Goal: Task Accomplishment & Management: Use online tool/utility

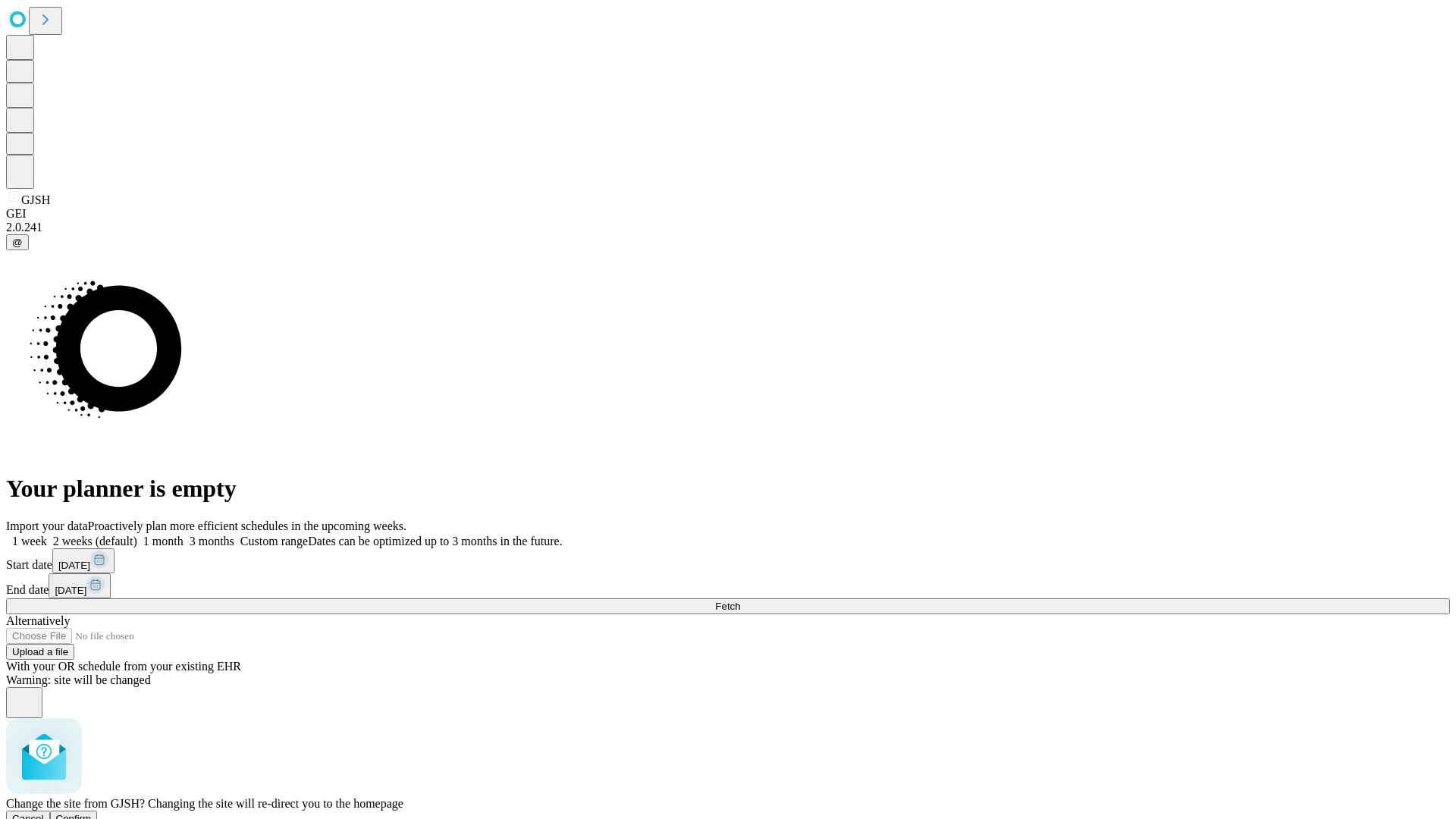
click at [92, 813] on span "Confirm" at bounding box center [75, 819] width 36 height 11
click at [47, 535] on label "1 week" at bounding box center [26, 541] width 41 height 13
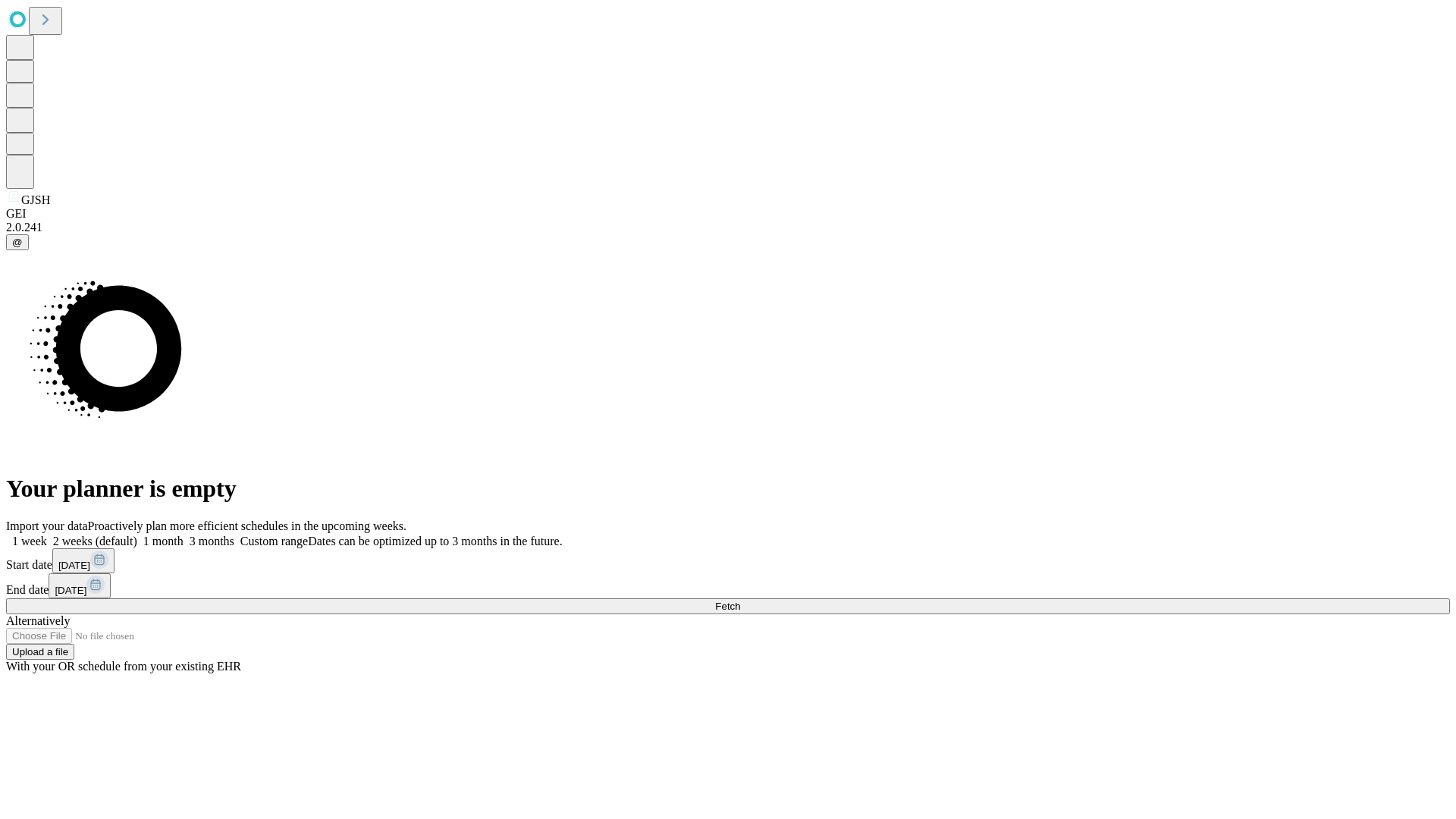
click at [740, 600] on span "Fetch" at bounding box center [727, 606] width 25 height 11
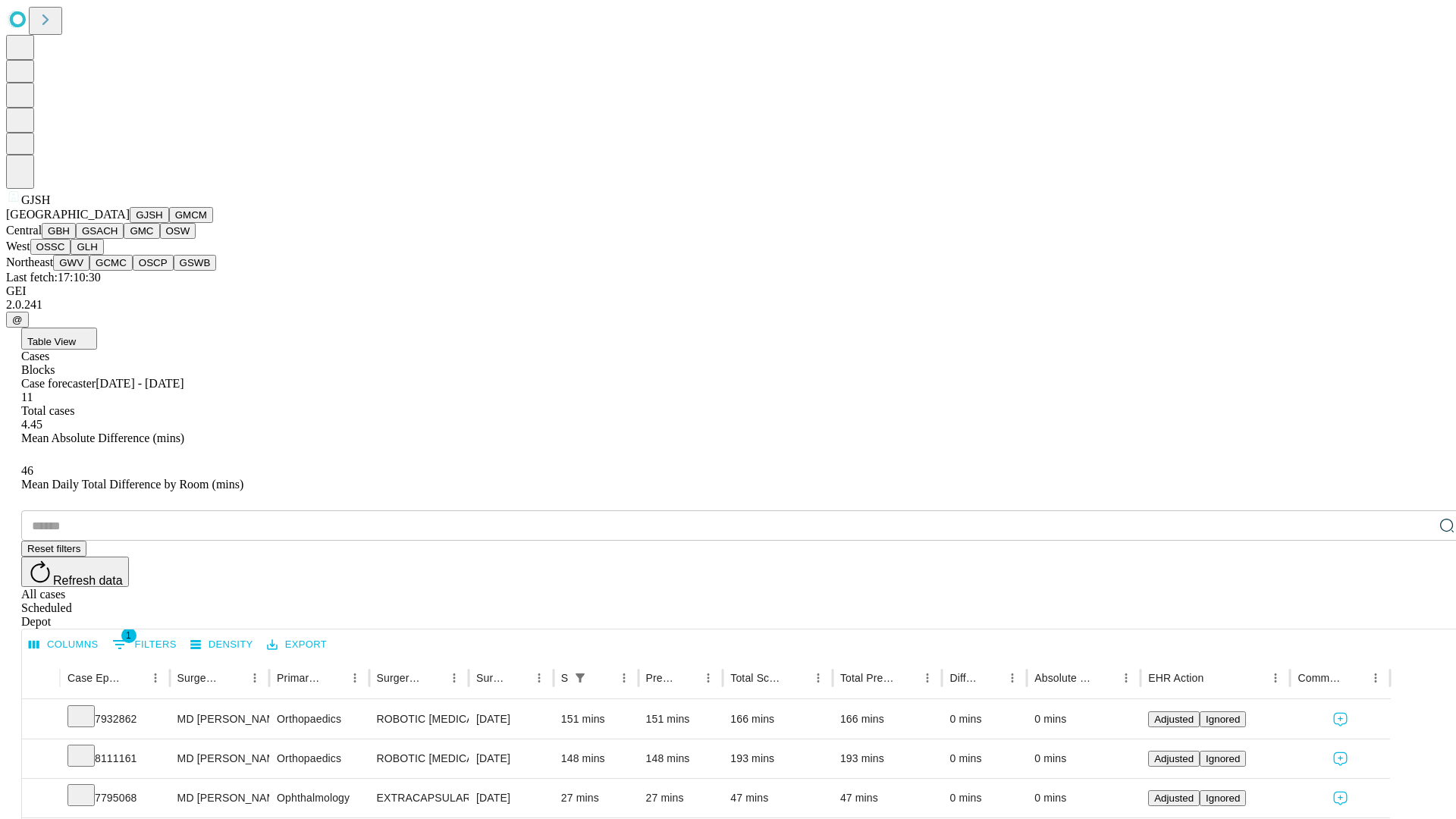
click at [170, 223] on button "GMCM" at bounding box center [192, 215] width 44 height 16
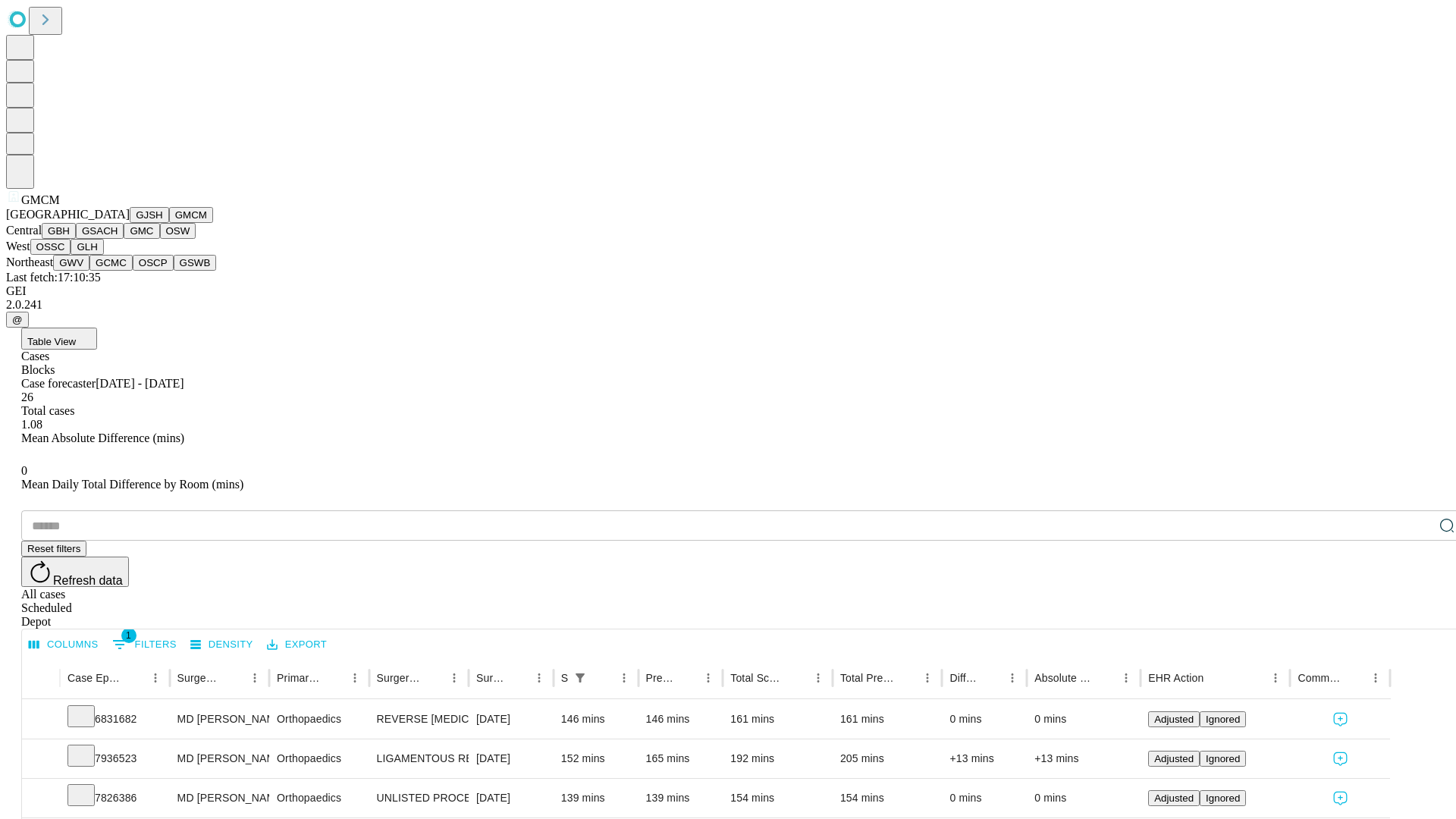
click at [76, 239] on button "GBH" at bounding box center [59, 230] width 34 height 16
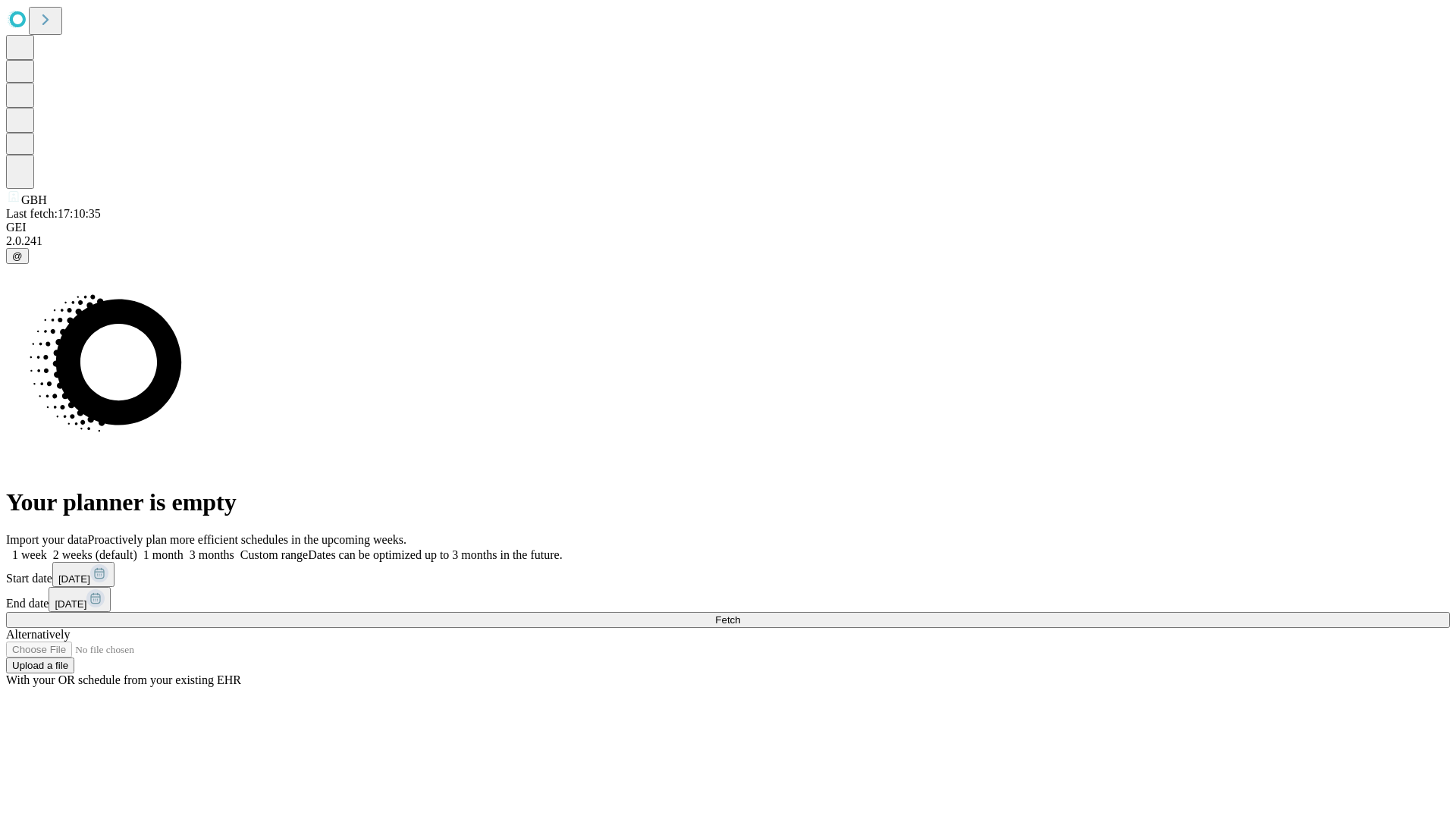
click at [740, 614] on span "Fetch" at bounding box center [727, 620] width 25 height 11
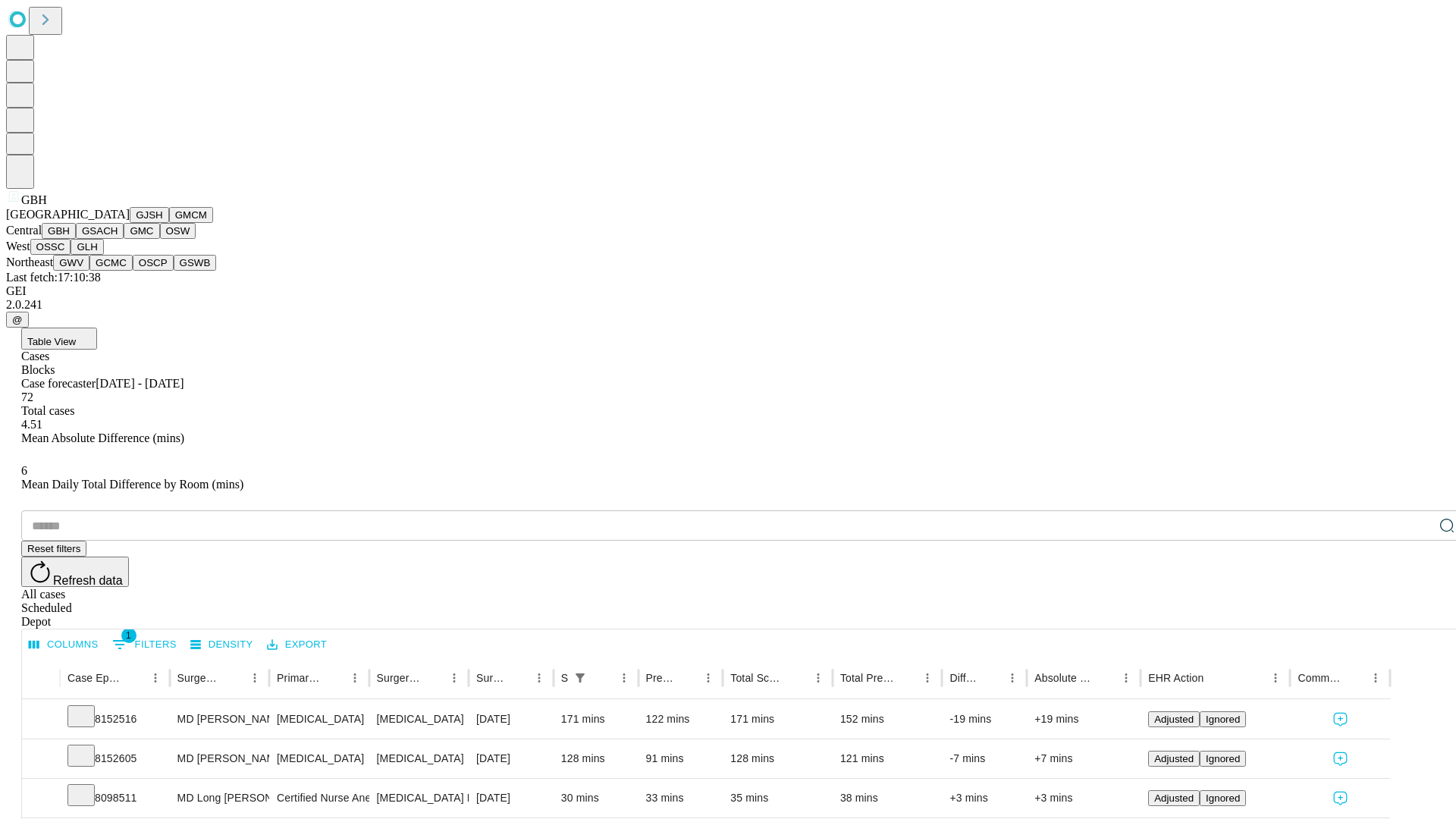
click at [118, 239] on button "GSACH" at bounding box center [100, 230] width 47 height 16
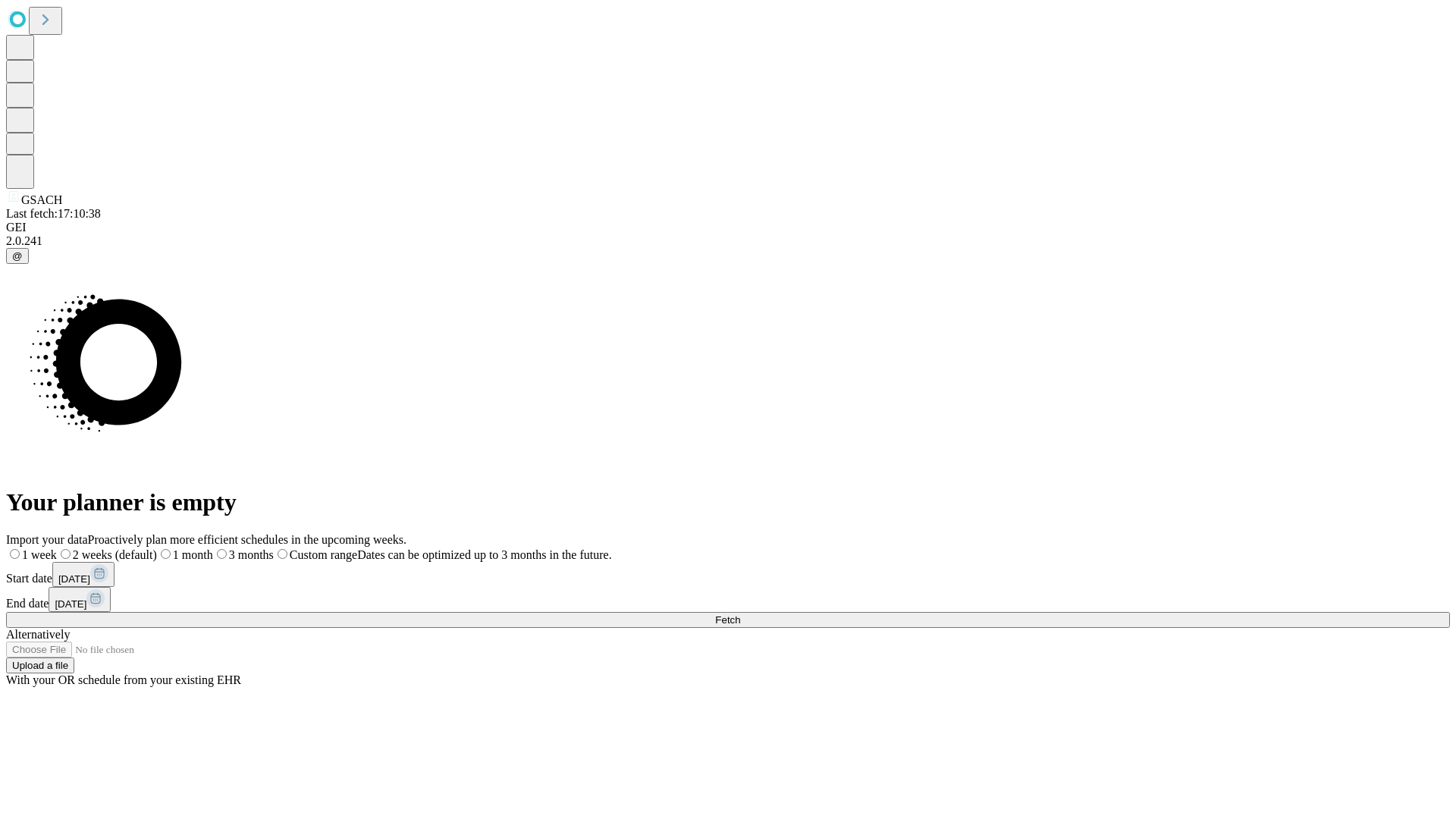
click at [57, 549] on label "1 week" at bounding box center [31, 555] width 51 height 13
click at [740, 614] on span "Fetch" at bounding box center [727, 620] width 25 height 11
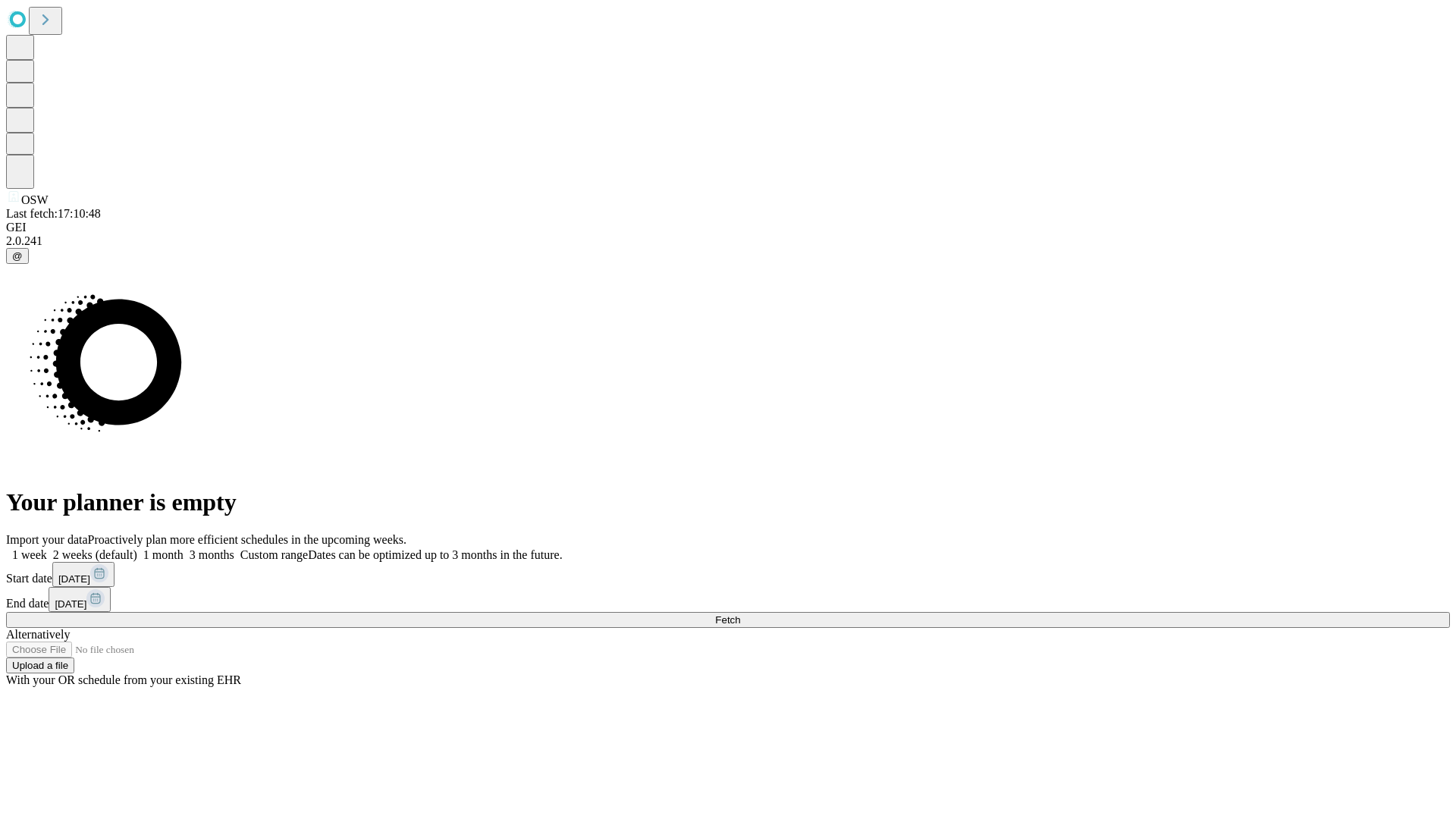
click at [740, 614] on span "Fetch" at bounding box center [727, 620] width 25 height 11
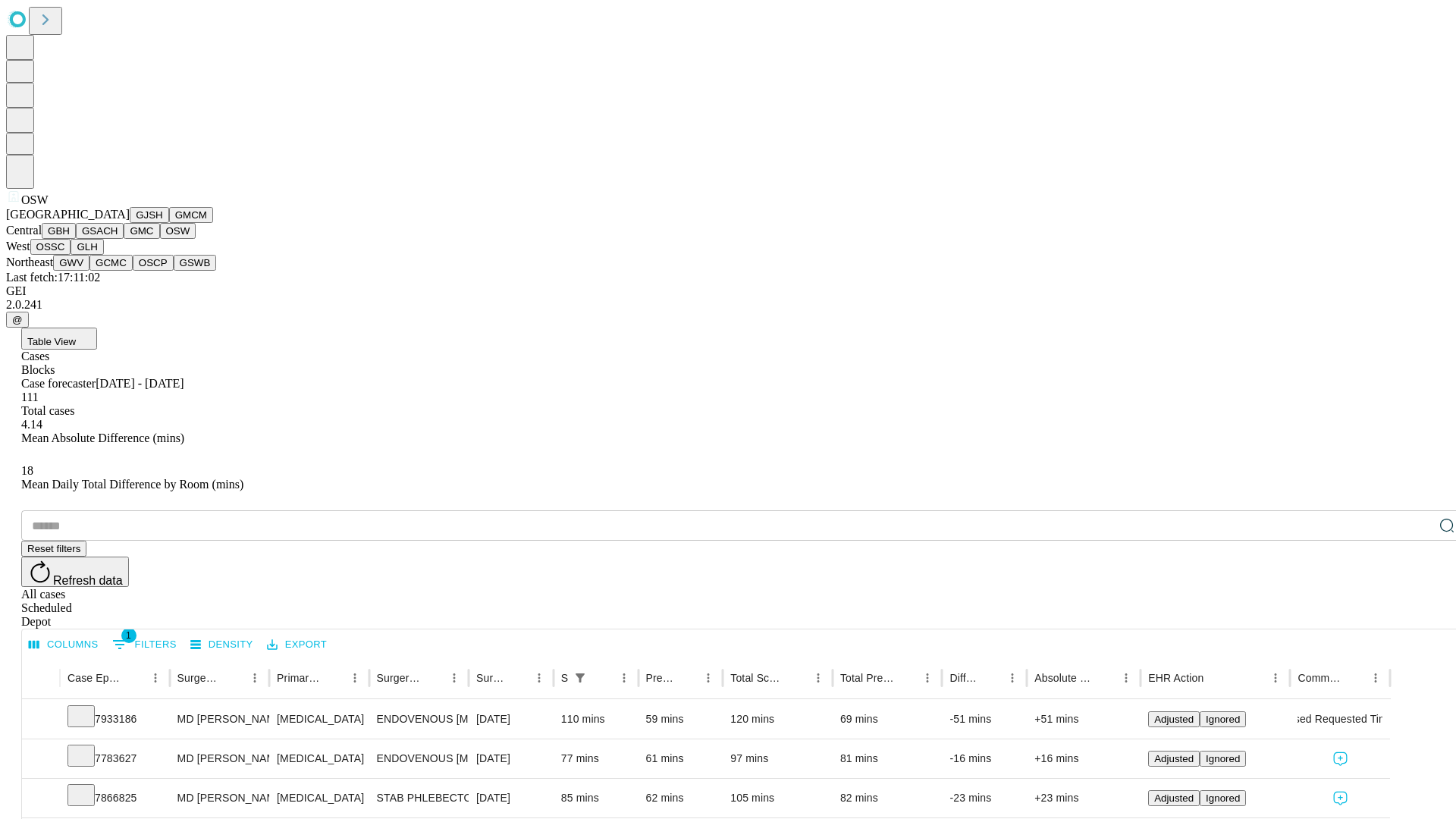
click at [71, 255] on button "OSSC" at bounding box center [51, 247] width 41 height 16
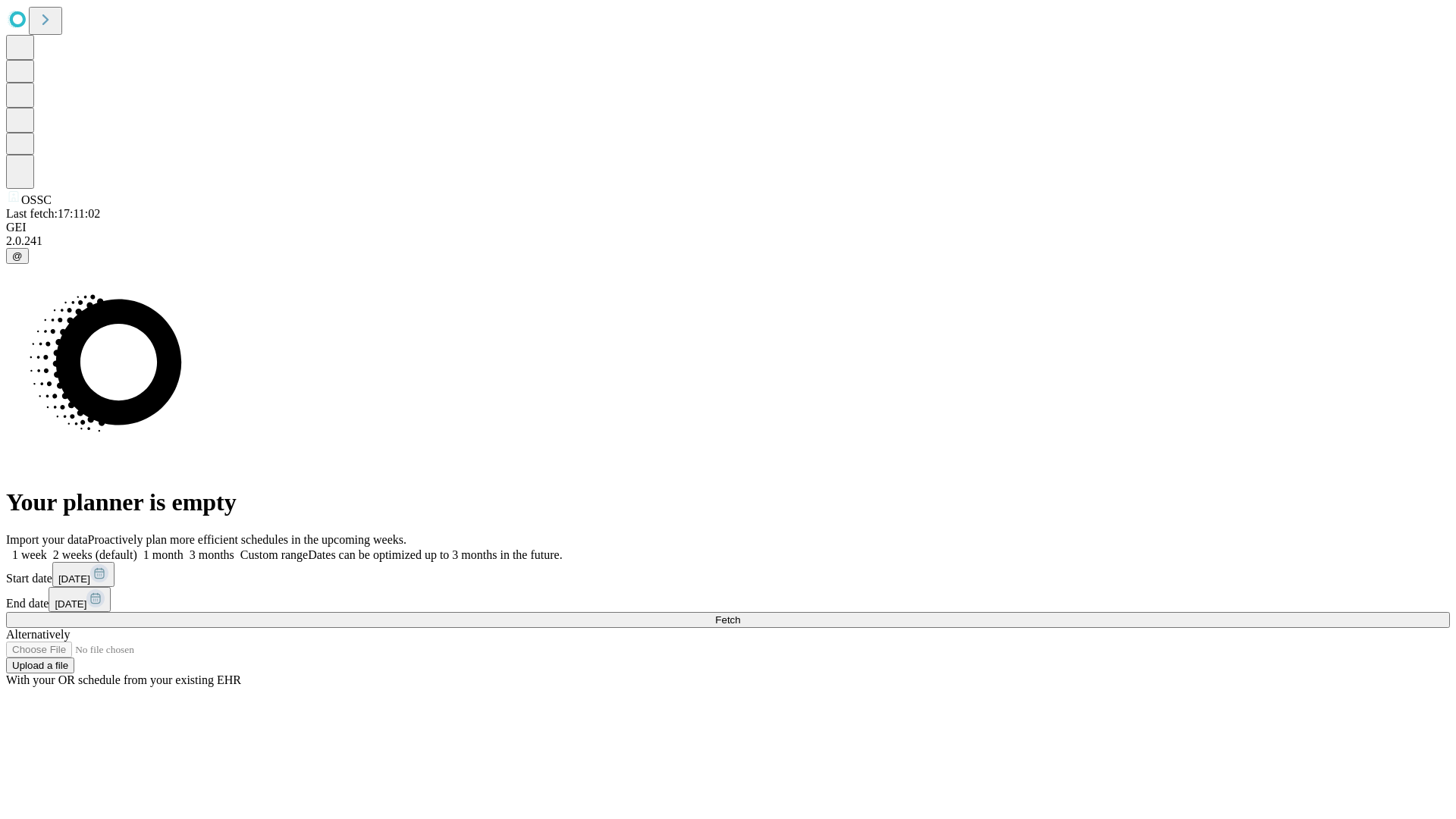
click at [47, 549] on label "1 week" at bounding box center [26, 555] width 41 height 13
click at [740, 614] on span "Fetch" at bounding box center [727, 620] width 25 height 11
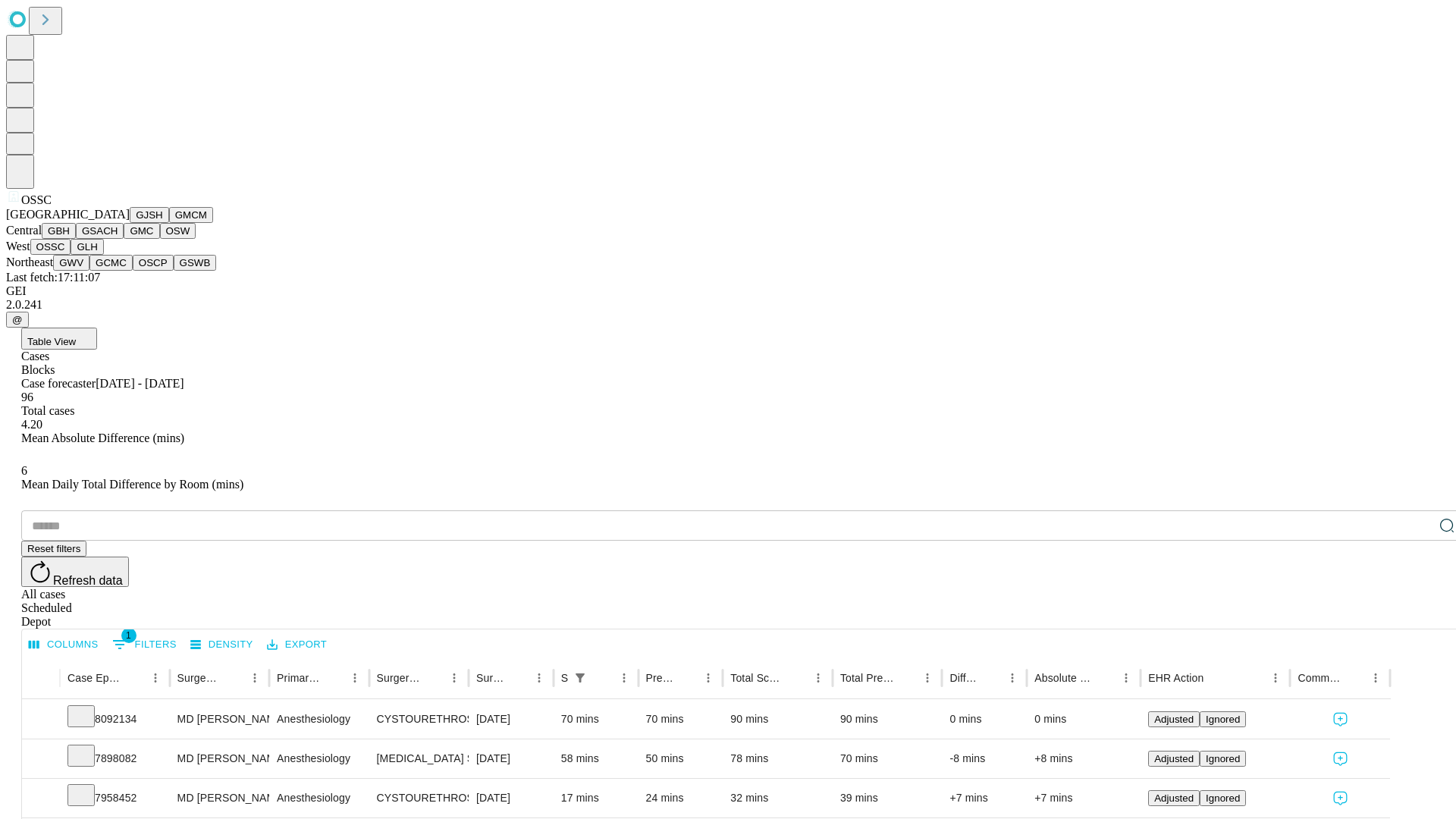
click at [103, 255] on button "GLH" at bounding box center [87, 247] width 33 height 16
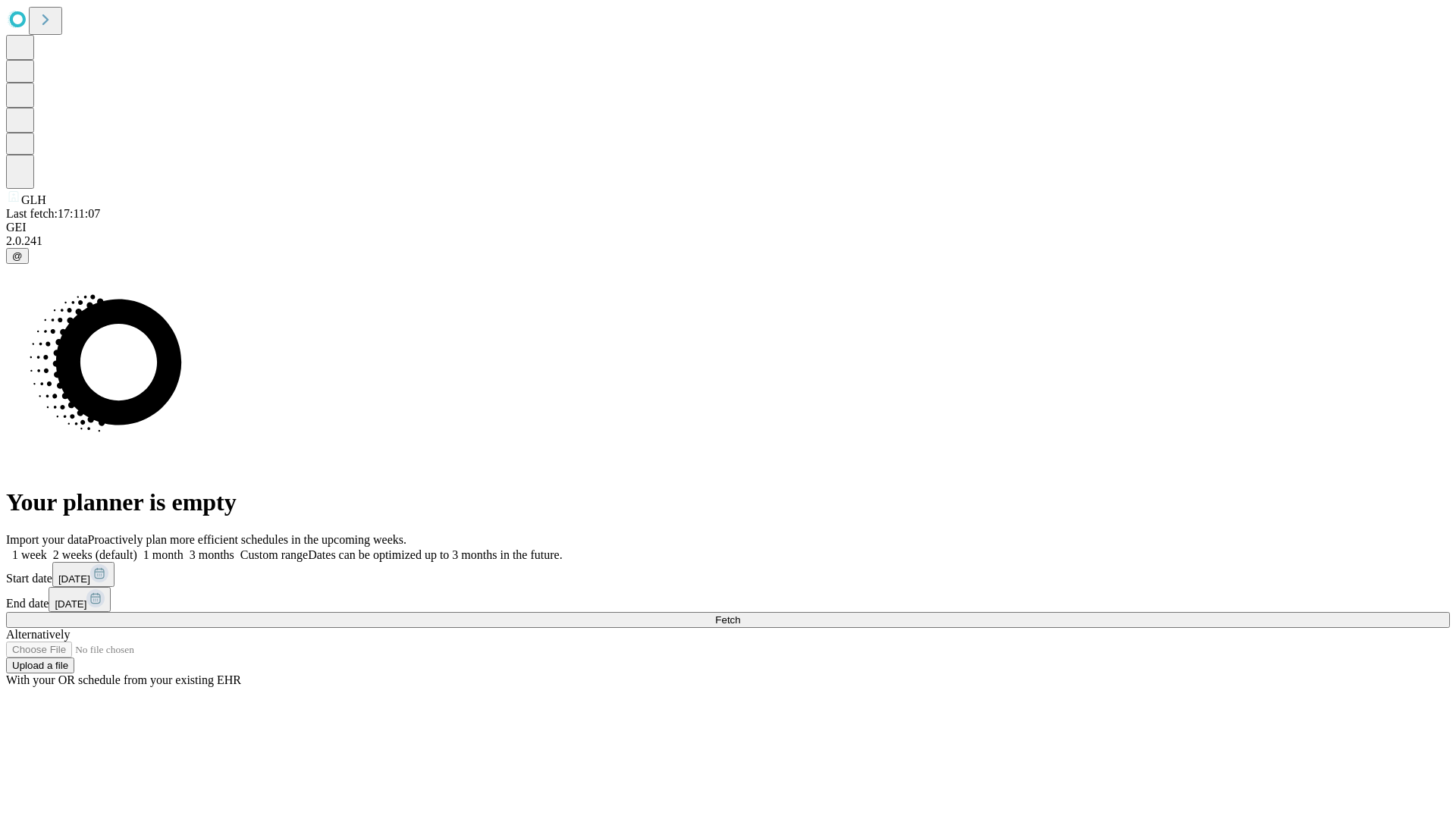
click at [47, 549] on label "1 week" at bounding box center [26, 555] width 41 height 13
click at [740, 614] on span "Fetch" at bounding box center [727, 620] width 25 height 11
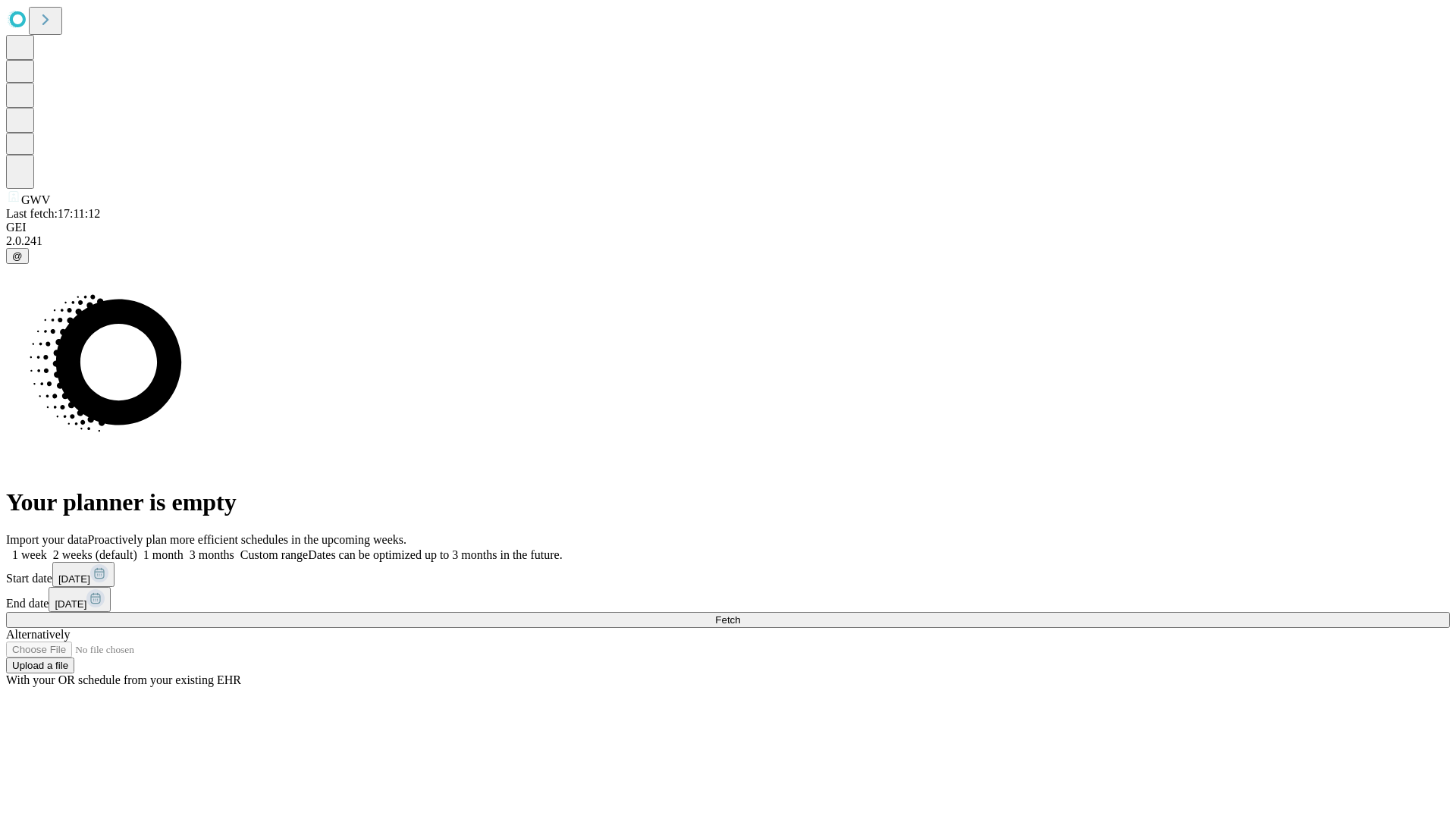
click at [740, 614] on span "Fetch" at bounding box center [727, 620] width 25 height 11
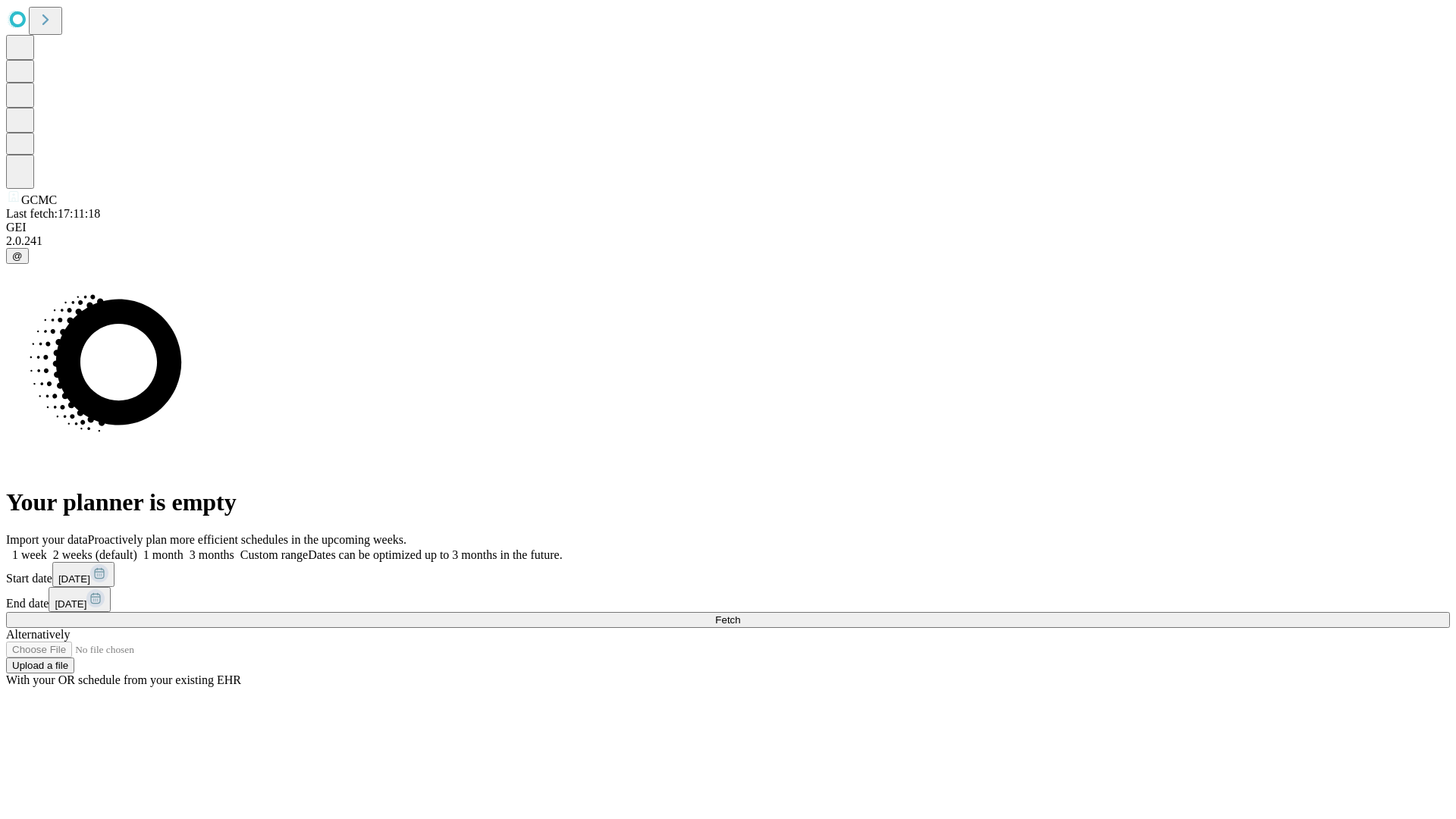
click at [47, 549] on label "1 week" at bounding box center [26, 555] width 41 height 13
click at [740, 614] on span "Fetch" at bounding box center [727, 620] width 25 height 11
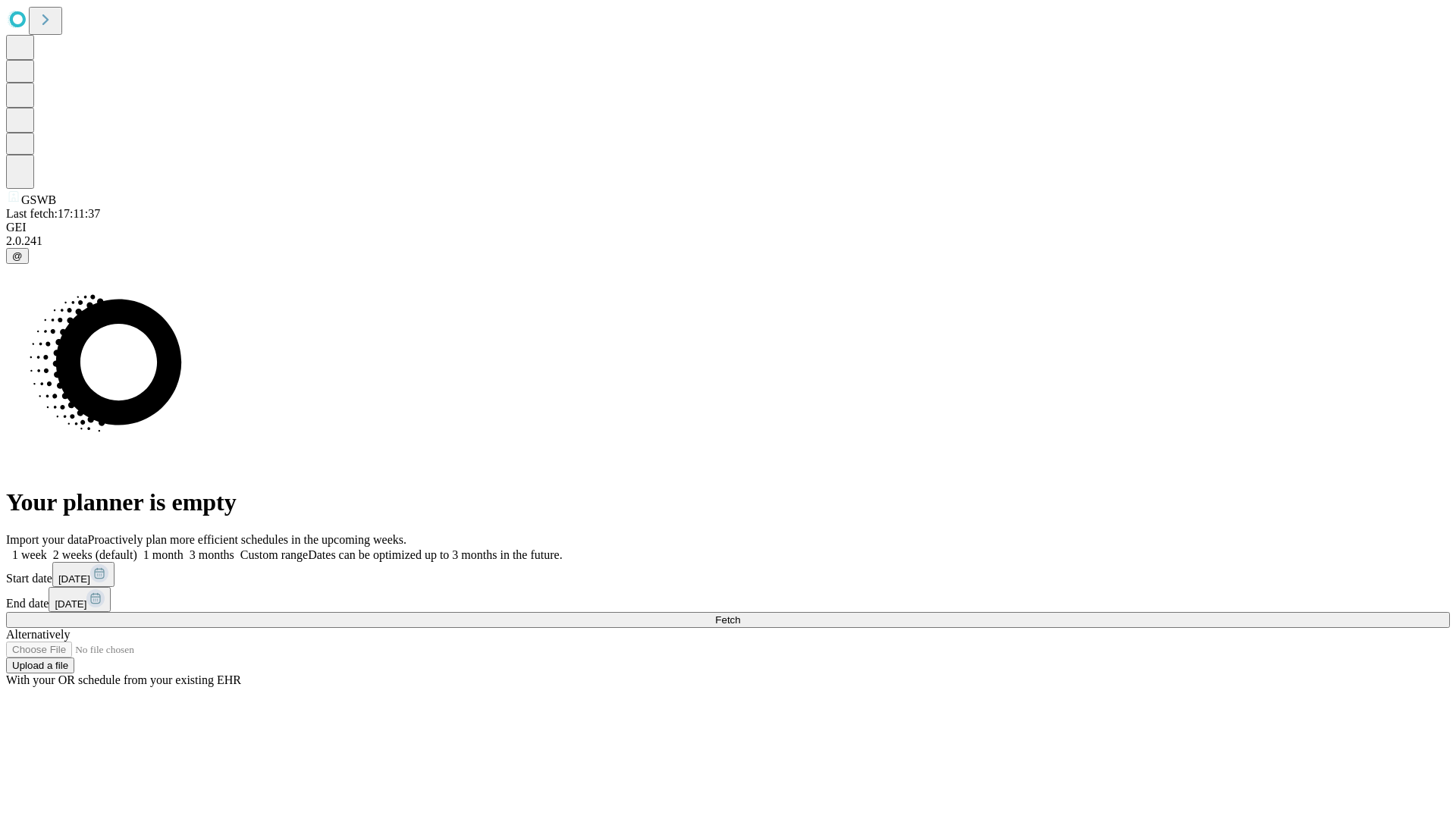
click at [740, 614] on span "Fetch" at bounding box center [727, 620] width 25 height 11
